Goal: Find specific page/section: Find specific page/section

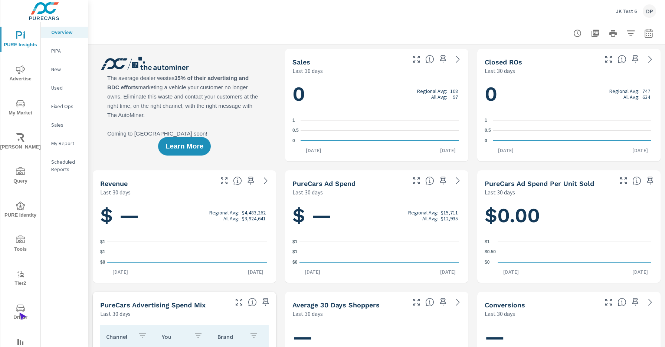
click at [19, 313] on span "Driver" at bounding box center [21, 313] width 36 height 18
